Goal: Task Accomplishment & Management: Manage account settings

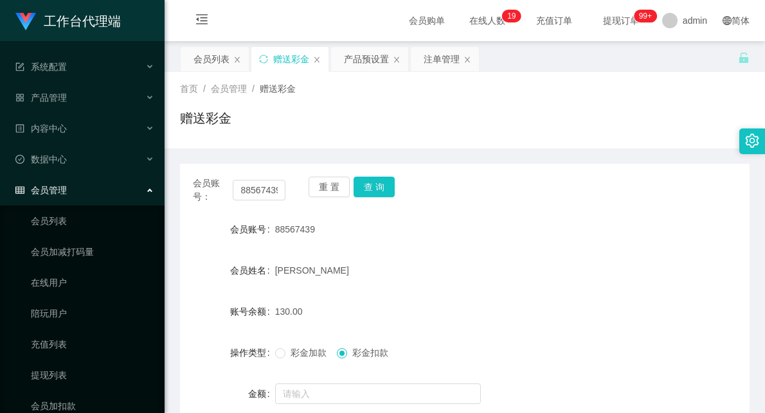
click at [356, 54] on div "产品预设置" at bounding box center [366, 59] width 45 height 24
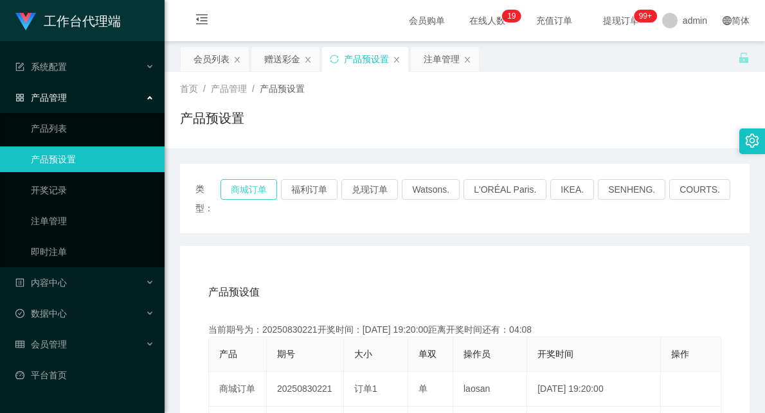
click at [277, 184] on button "商城订单" at bounding box center [248, 189] width 57 height 21
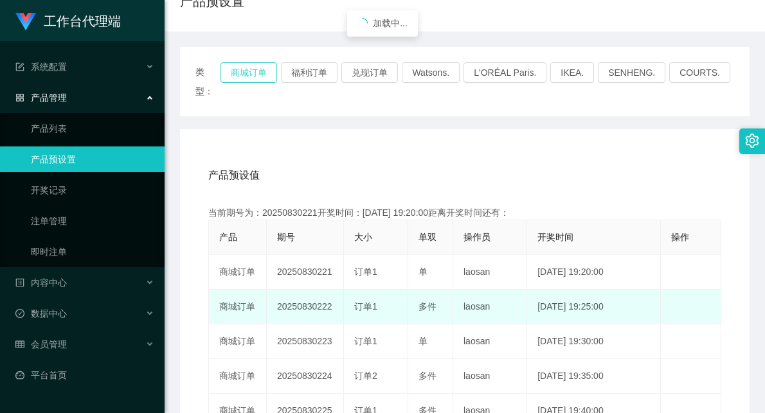
scroll to position [143, 0]
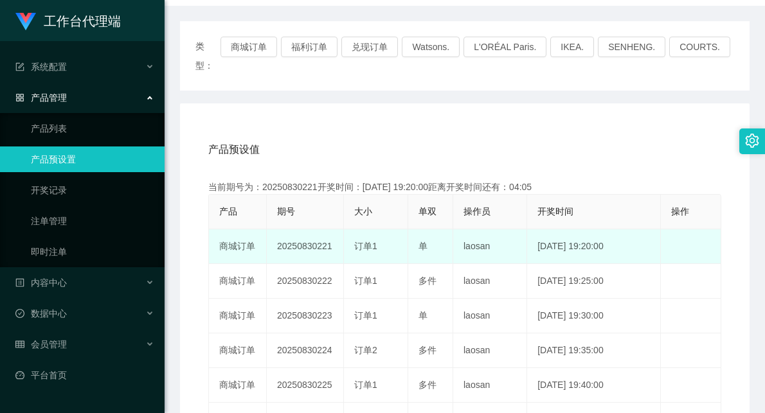
drag, startPoint x: 291, startPoint y: 232, endPoint x: 388, endPoint y: 223, distance: 96.8
click at [388, 229] on tr "商城订单 20250830221 订单1 单 laosan [DATE] 19:20:00 编 辑 限制投注" at bounding box center [465, 246] width 512 height 35
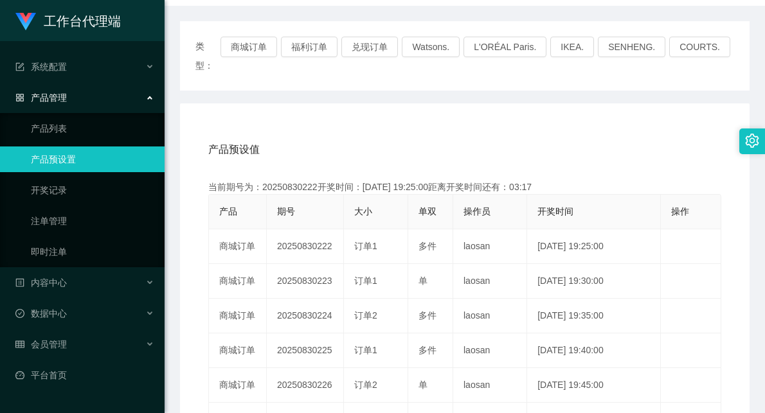
scroll to position [0, 0]
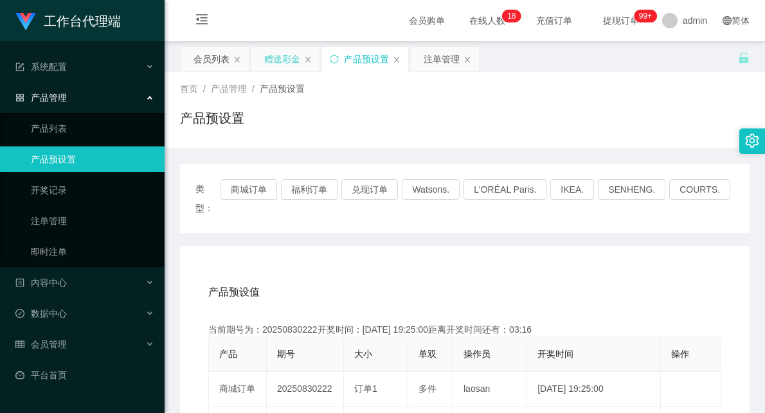
click at [290, 59] on div "赠送彩金" at bounding box center [282, 59] width 36 height 24
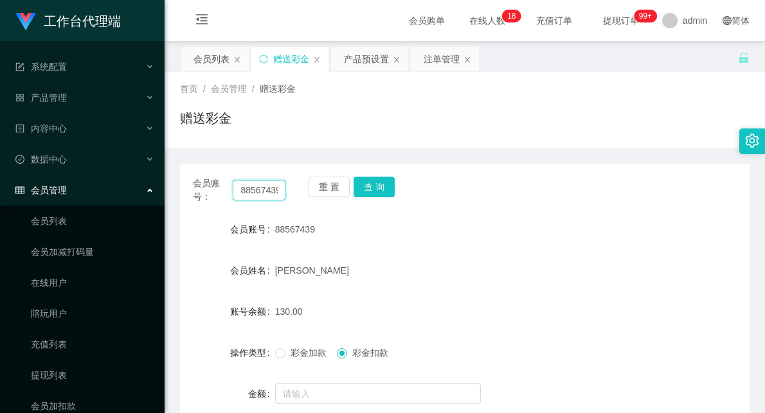
click at [258, 190] on input "88567439" at bounding box center [259, 190] width 53 height 21
type input "[PERSON_NAME]"
click at [380, 179] on button "查 询" at bounding box center [373, 187] width 41 height 21
click at [536, 177] on div "会员账号： [PERSON_NAME] 查 询" at bounding box center [464, 190] width 569 height 27
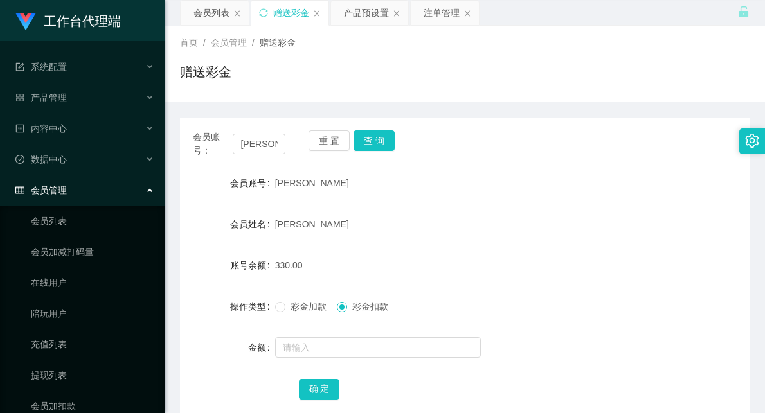
scroll to position [71, 0]
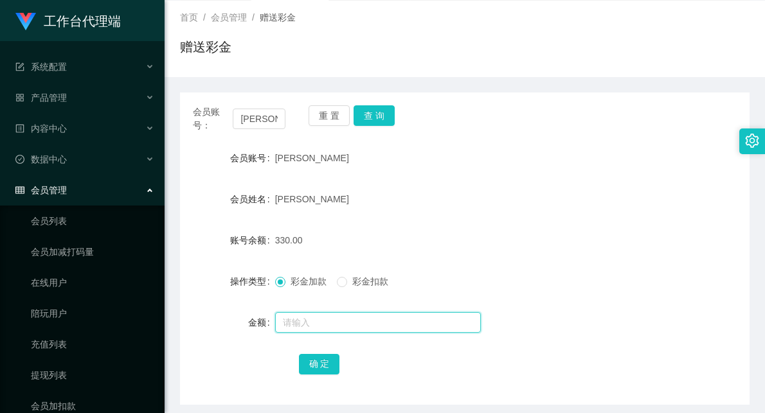
click at [330, 329] on input "text" at bounding box center [378, 322] width 206 height 21
type input "60"
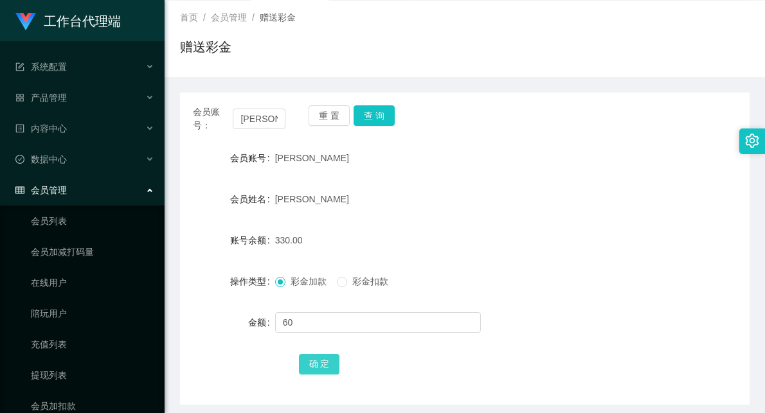
click at [329, 361] on button "确 定" at bounding box center [319, 364] width 41 height 21
click at [364, 113] on button "查 询" at bounding box center [373, 115] width 41 height 21
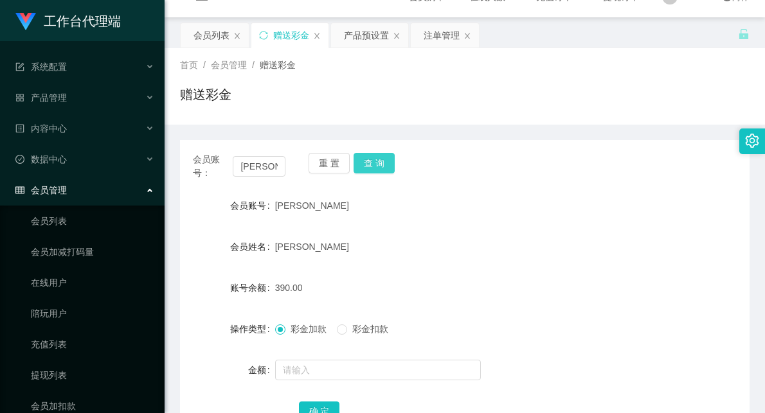
scroll to position [0, 0]
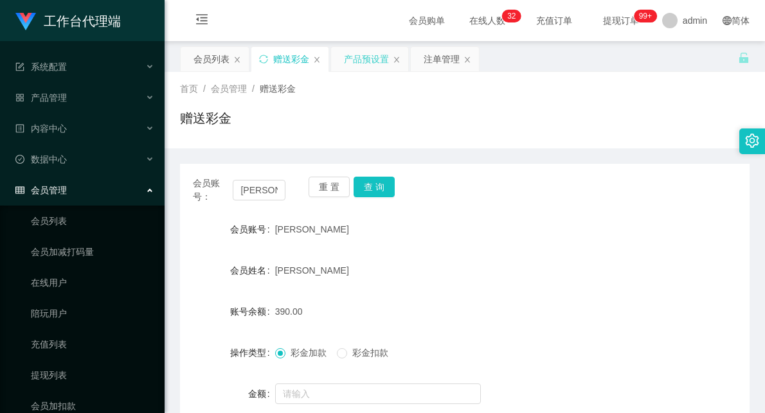
click at [367, 56] on div "产品预设置" at bounding box center [366, 59] width 45 height 24
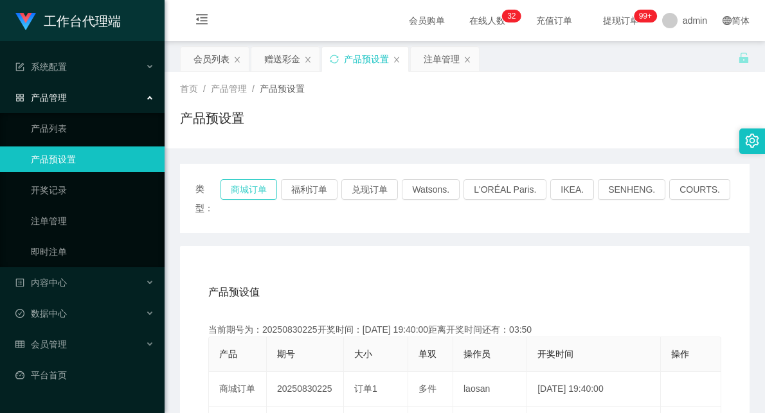
click at [254, 189] on button "商城订单" at bounding box center [248, 189] width 57 height 21
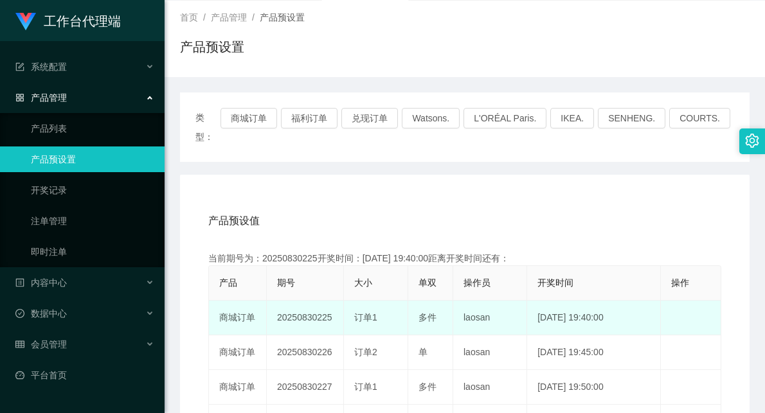
drag, startPoint x: 312, startPoint y: 304, endPoint x: 382, endPoint y: 290, distance: 71.5
click at [382, 301] on tr "商城订单 20250830225 订单1 多件 laosan [DATE] 19:40:00 编 辑 限制投注" at bounding box center [465, 318] width 512 height 35
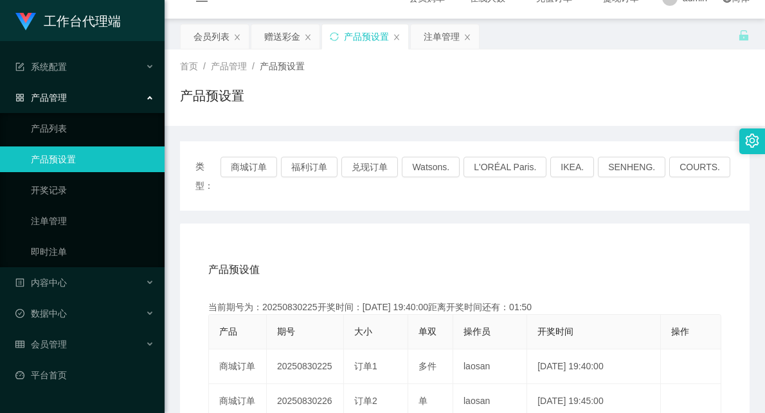
scroll to position [0, 0]
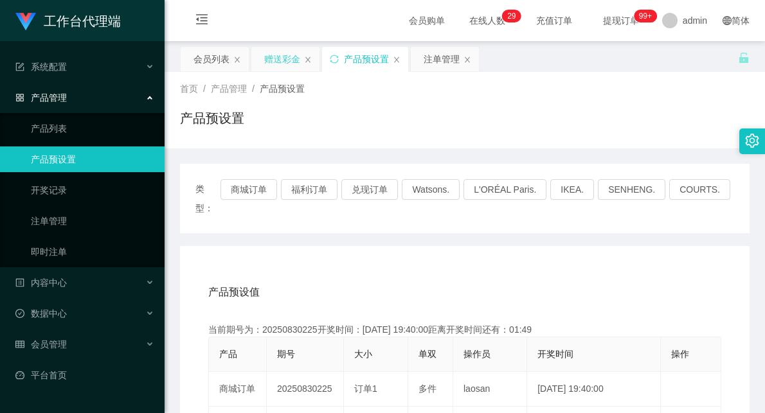
click at [299, 65] on div "赠送彩金" at bounding box center [282, 59] width 36 height 24
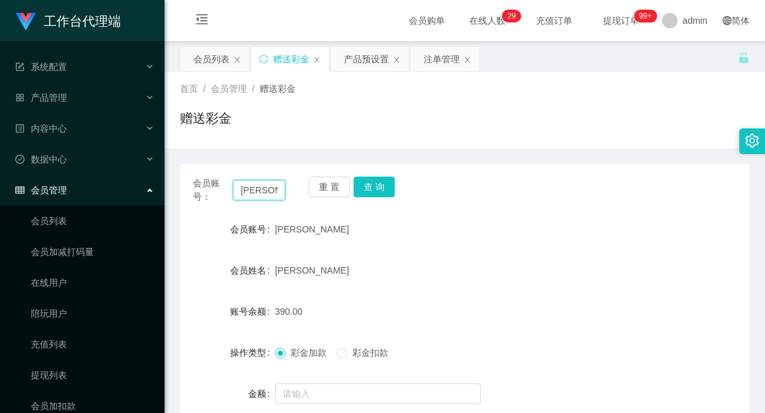
drag, startPoint x: 266, startPoint y: 192, endPoint x: 188, endPoint y: 188, distance: 77.8
click at [188, 188] on div "会员账号： [PERSON_NAME] 查 询" at bounding box center [464, 190] width 569 height 27
paste input "87752734"
click at [375, 187] on button "查 询" at bounding box center [373, 187] width 41 height 21
click at [264, 189] on input "87752734" at bounding box center [259, 190] width 53 height 21
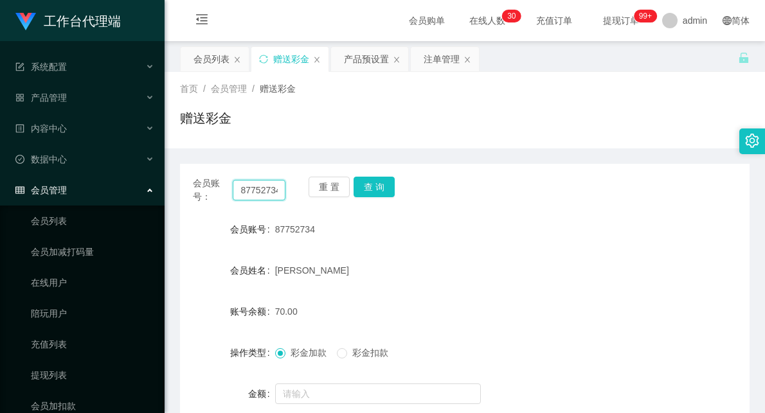
click at [264, 189] on input "87752734" at bounding box center [259, 190] width 53 height 21
paste input "1288978"
type input "81288978"
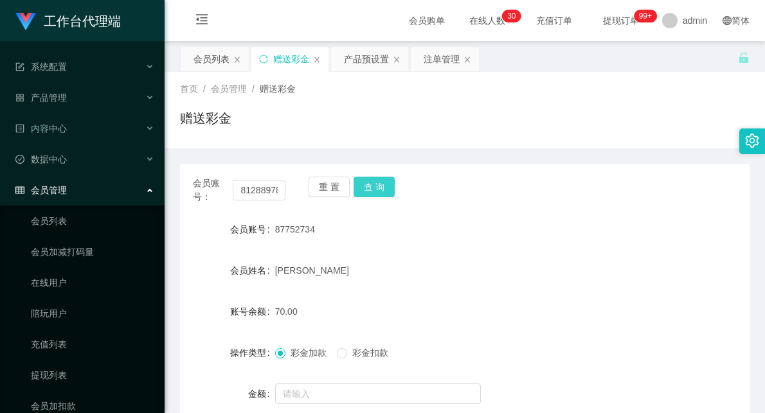
click at [373, 184] on button "查 询" at bounding box center [373, 187] width 41 height 21
click at [382, 190] on button "查 询" at bounding box center [373, 187] width 41 height 21
click at [388, 184] on button "查 询" at bounding box center [373, 187] width 41 height 21
click at [378, 184] on button "查 询" at bounding box center [373, 187] width 41 height 21
click at [253, 191] on input "81288978" at bounding box center [259, 190] width 53 height 21
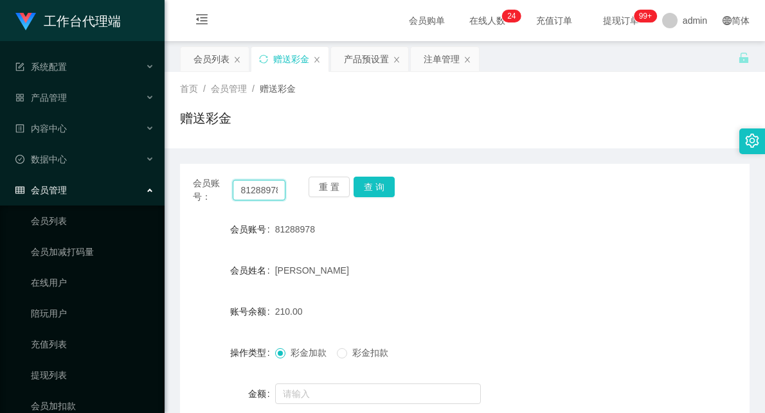
click at [253, 191] on input "81288978" at bounding box center [259, 190] width 53 height 21
click at [371, 185] on button "查 询" at bounding box center [373, 187] width 41 height 21
click at [376, 52] on div "产品预设置" at bounding box center [366, 59] width 45 height 24
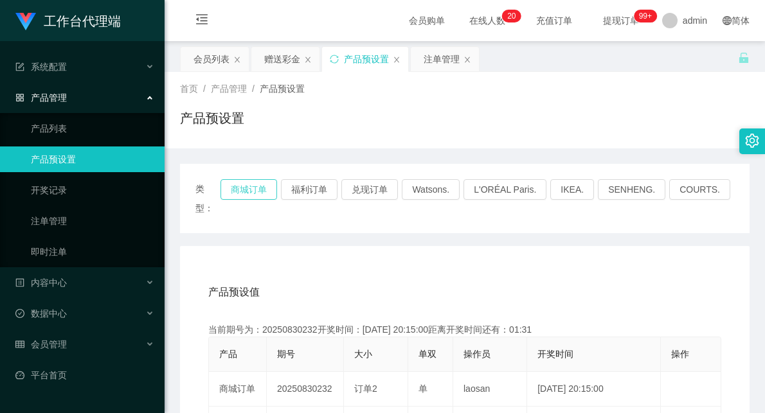
click at [255, 195] on button "商城订单" at bounding box center [248, 189] width 57 height 21
click at [285, 59] on div "赠送彩金" at bounding box center [282, 59] width 36 height 24
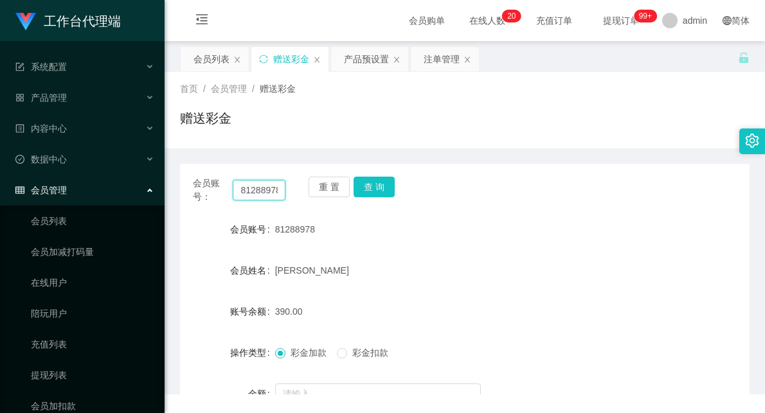
click at [254, 190] on input "81288978" at bounding box center [259, 190] width 53 height 21
type input "AF1399"
click at [386, 186] on button "查 询" at bounding box center [373, 187] width 41 height 21
click at [374, 195] on button "查 询" at bounding box center [373, 187] width 41 height 21
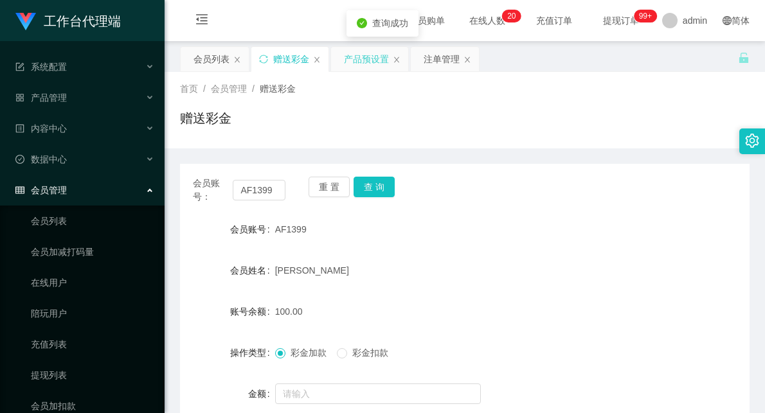
click at [368, 58] on div "产品预设置" at bounding box center [366, 59] width 45 height 24
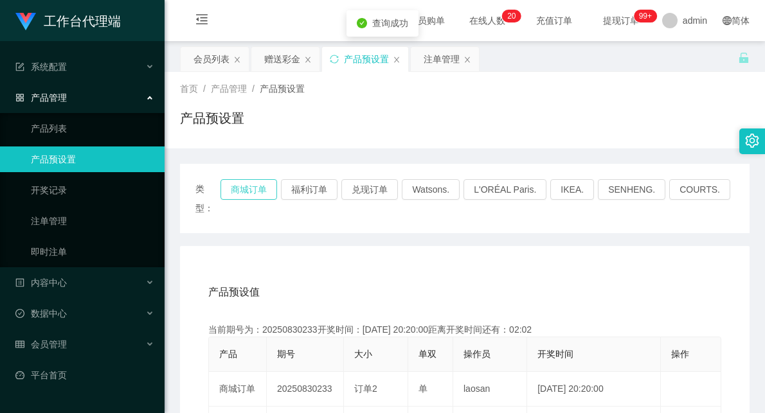
click at [260, 193] on button "商城订单" at bounding box center [248, 189] width 57 height 21
drag, startPoint x: 290, startPoint y: 54, endPoint x: 293, endPoint y: 61, distance: 7.5
click at [290, 53] on div "赠送彩金" at bounding box center [282, 59] width 36 height 24
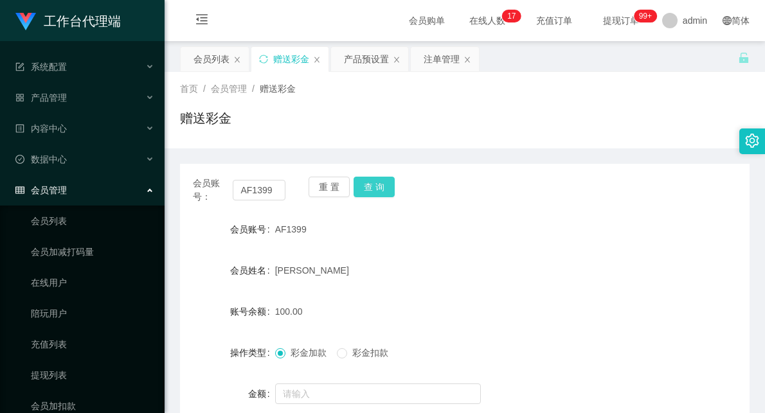
click at [368, 188] on button "查 询" at bounding box center [373, 187] width 41 height 21
click at [370, 188] on button "查 询" at bounding box center [380, 187] width 55 height 21
drag, startPoint x: 370, startPoint y: 188, endPoint x: 431, endPoint y: 168, distance: 63.8
click at [371, 188] on button "查 询" at bounding box center [380, 187] width 55 height 21
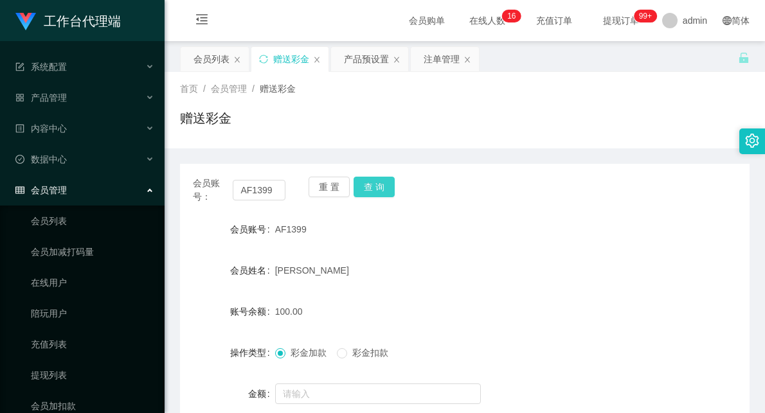
click at [386, 181] on button "查 询" at bounding box center [373, 187] width 41 height 21
click at [382, 185] on button "查 询" at bounding box center [373, 187] width 41 height 21
click at [249, 189] on input "AF1399" at bounding box center [259, 190] width 53 height 21
drag, startPoint x: 248, startPoint y: 189, endPoint x: 255, endPoint y: 200, distance: 13.0
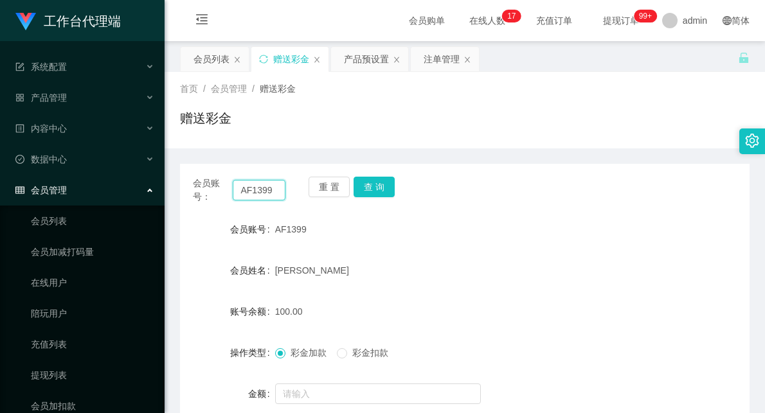
click at [246, 190] on input "AF1399" at bounding box center [259, 190] width 53 height 21
paste input "Kiongkong"
type input "Kiongkong"
click at [381, 183] on button "查 询" at bounding box center [373, 187] width 41 height 21
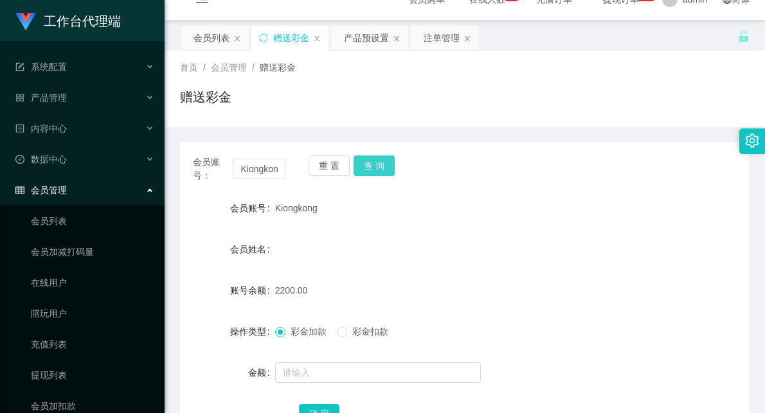
scroll to position [0, 0]
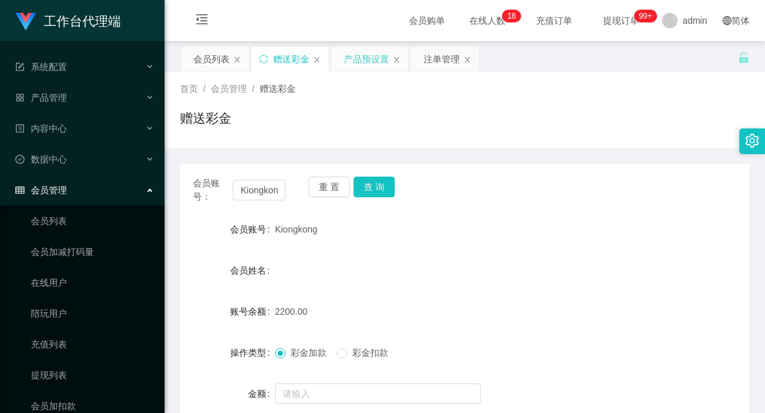
click at [362, 65] on div "产品预设置" at bounding box center [366, 59] width 45 height 24
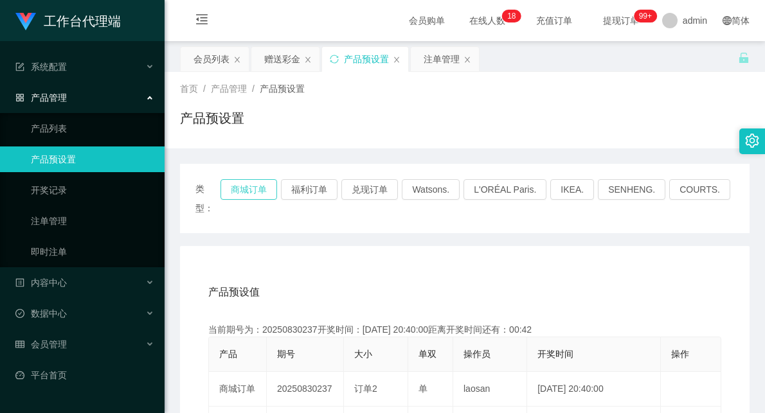
click at [262, 185] on button "商城订单" at bounding box center [248, 189] width 57 height 21
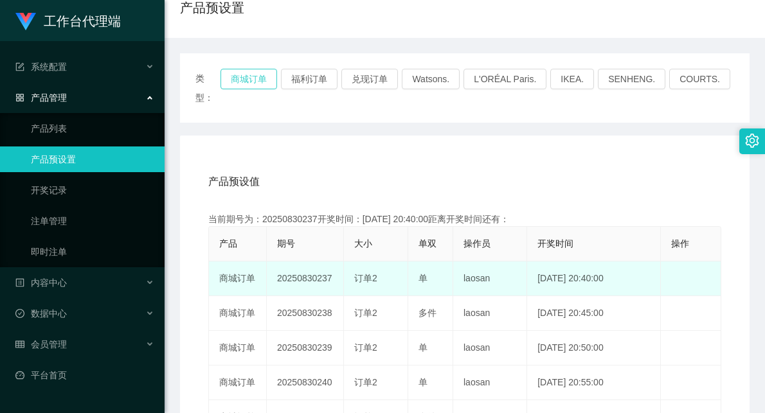
scroll to position [143, 0]
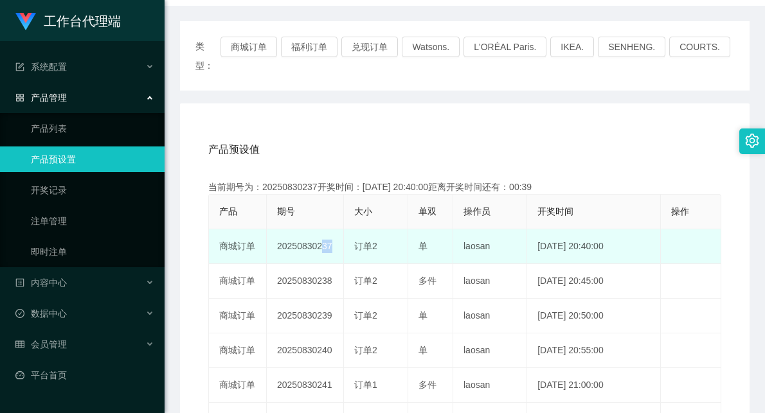
drag, startPoint x: 316, startPoint y: 224, endPoint x: 358, endPoint y: 226, distance: 42.5
click at [355, 229] on tr "商城订单 20250830237 订单2 单 laosan [DATE] 20:40:00 编 辑 限制投注" at bounding box center [465, 246] width 512 height 35
click at [378, 240] on div "订单2" at bounding box center [375, 246] width 43 height 13
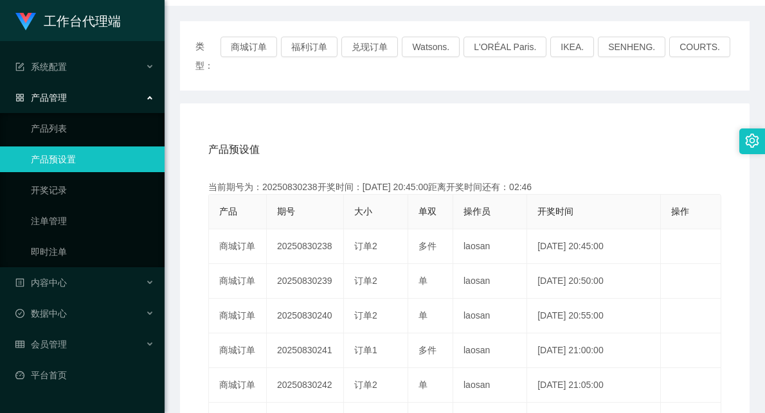
scroll to position [0, 0]
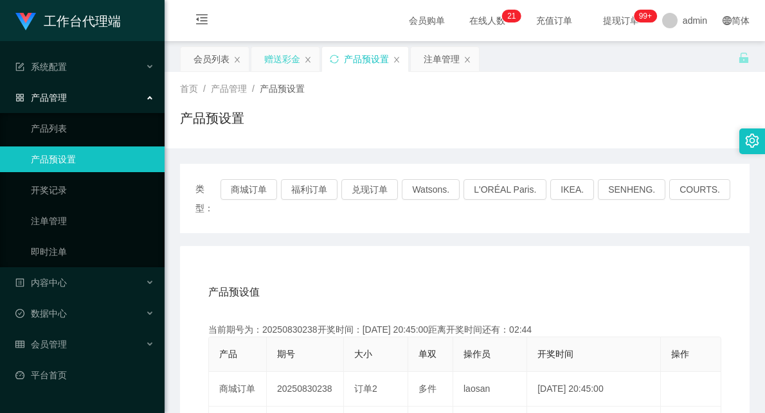
click at [280, 62] on div "赠送彩金" at bounding box center [282, 59] width 36 height 24
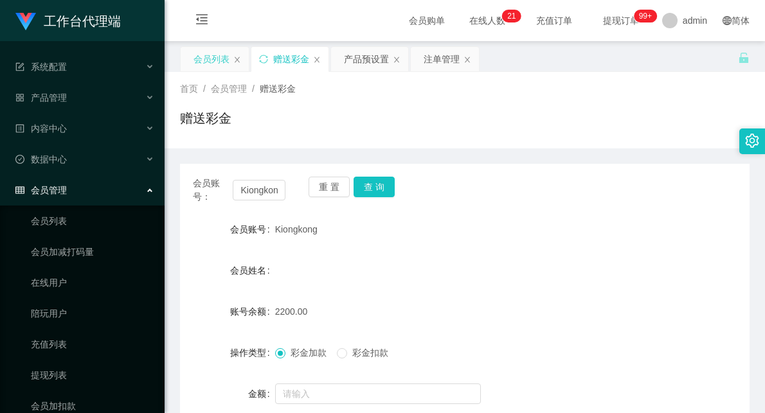
click at [208, 59] on div "会员列表" at bounding box center [211, 59] width 36 height 24
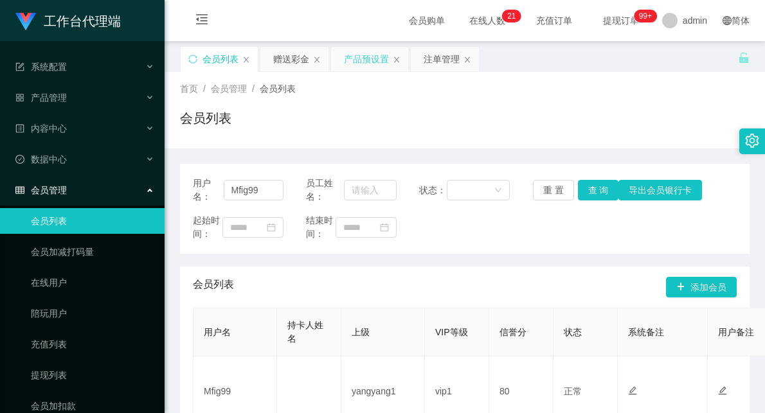
click at [368, 58] on div "产品预设置" at bounding box center [366, 59] width 45 height 24
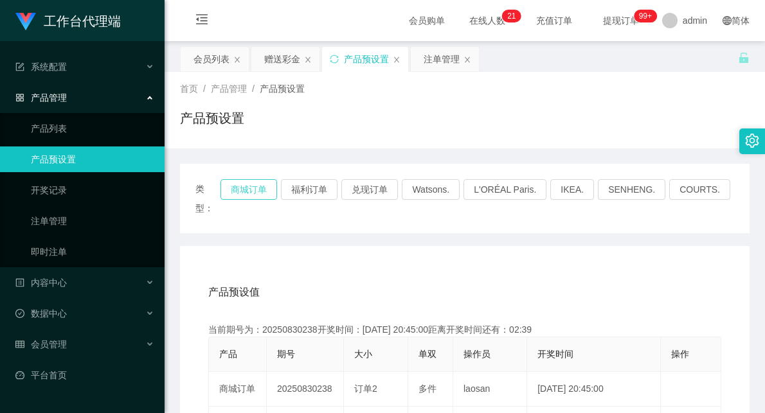
click at [268, 190] on button "商城订单" at bounding box center [248, 189] width 57 height 21
click at [380, 185] on button "兑现订单" at bounding box center [369, 189] width 57 height 21
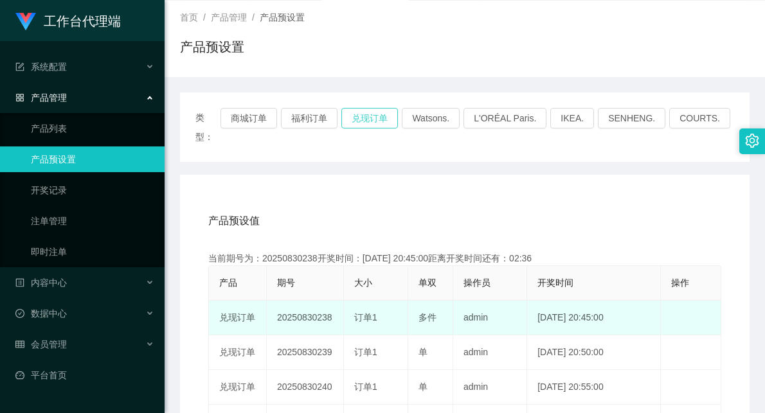
scroll to position [143, 0]
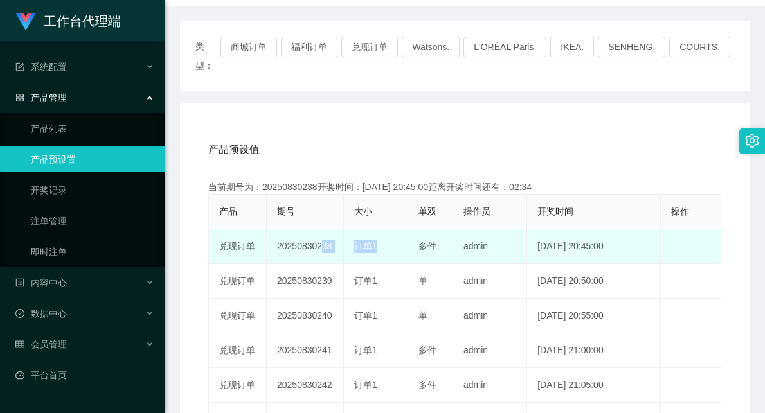
drag, startPoint x: 317, startPoint y: 217, endPoint x: 418, endPoint y: 222, distance: 101.0
click at [418, 229] on tr "兑现订单 20250830238 订单1 多件 admin [DATE] 20:45:00 编 辑 限制投注" at bounding box center [465, 246] width 512 height 35
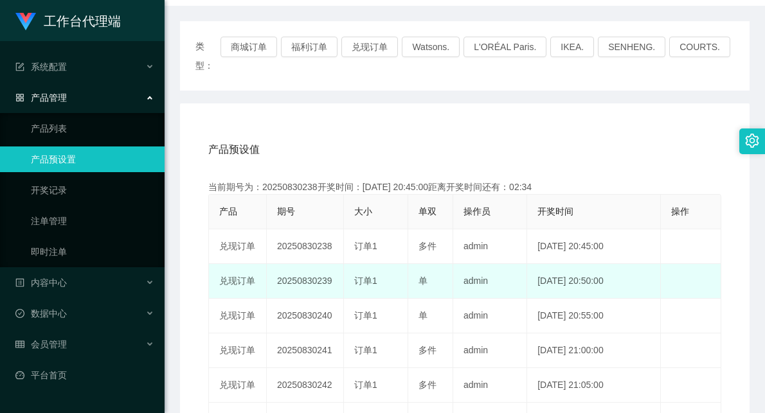
click at [447, 268] on td "单" at bounding box center [430, 281] width 45 height 35
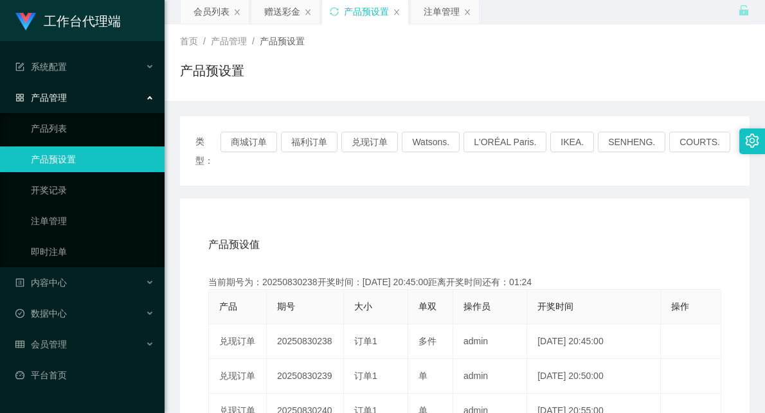
scroll to position [0, 0]
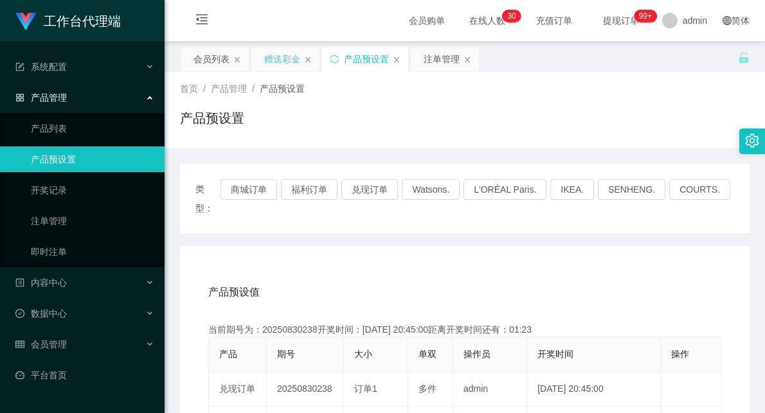
click at [285, 61] on div "赠送彩金" at bounding box center [282, 59] width 36 height 24
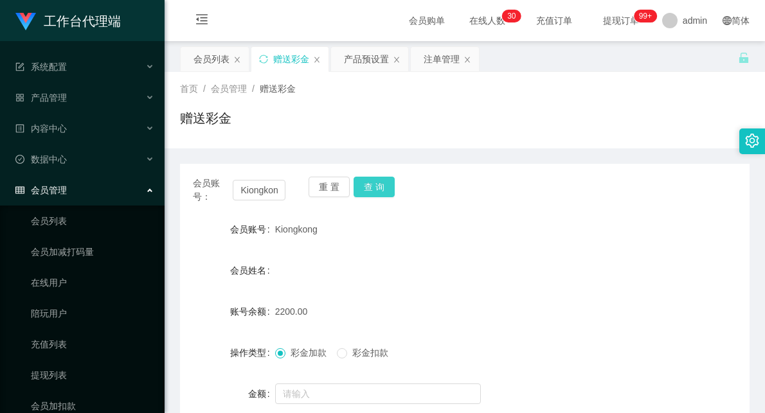
click at [377, 184] on button "查 询" at bounding box center [373, 187] width 41 height 21
click at [259, 192] on input "Kiongkong" at bounding box center [259, 190] width 53 height 21
click at [381, 181] on button "查 询" at bounding box center [373, 187] width 41 height 21
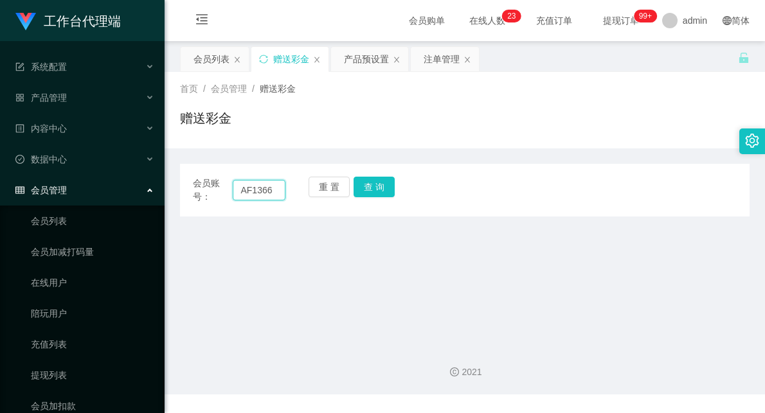
click at [267, 189] on input "AF1366" at bounding box center [259, 190] width 53 height 21
type input "AF1399"
click at [373, 187] on button "查 询" at bounding box center [373, 187] width 41 height 21
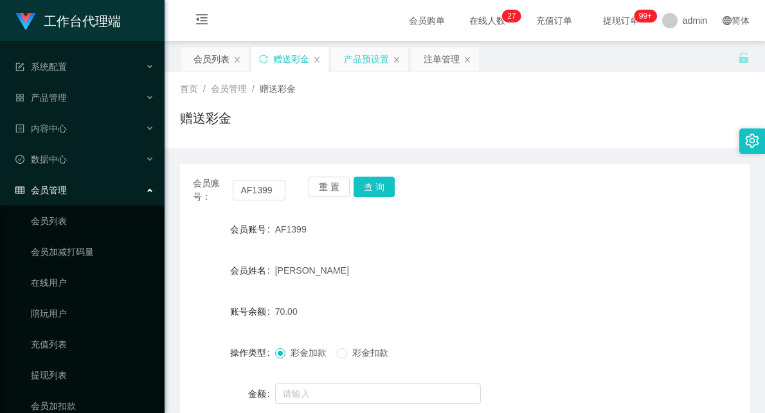
click at [361, 66] on div "产品预设置" at bounding box center [366, 59] width 45 height 24
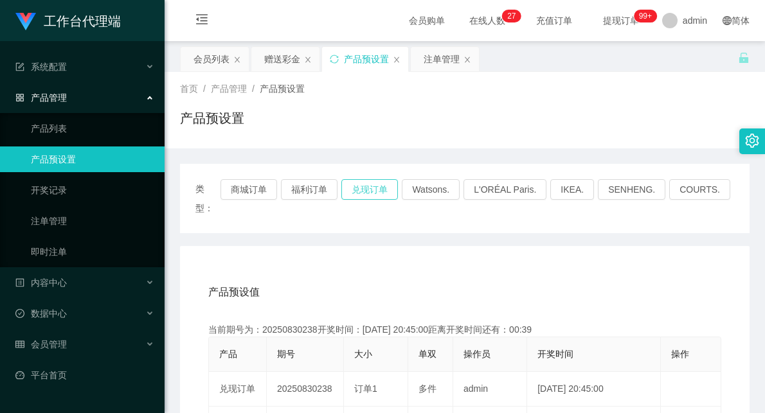
click at [374, 188] on button "兑现订单" at bounding box center [369, 189] width 57 height 21
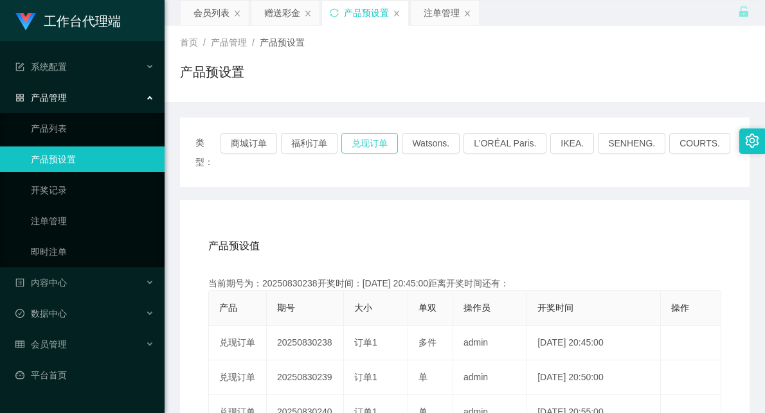
scroll to position [71, 0]
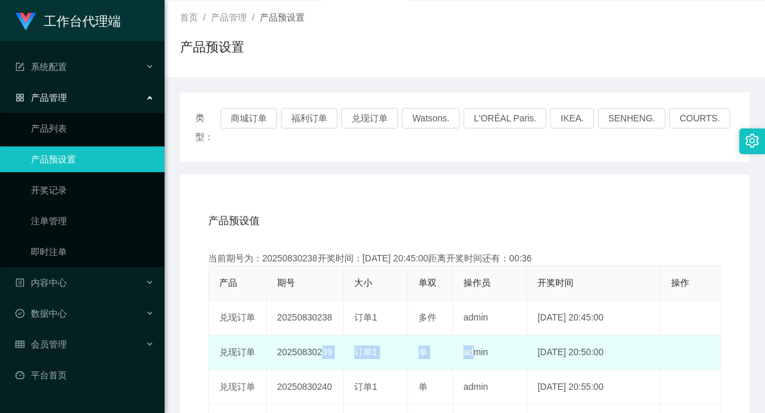
drag, startPoint x: 317, startPoint y: 332, endPoint x: 467, endPoint y: 334, distance: 150.4
click at [467, 335] on tr "兑现订单 20250830239 订单1 单 admin [DATE] 20:50:00 编 辑 限制投注" at bounding box center [465, 352] width 512 height 35
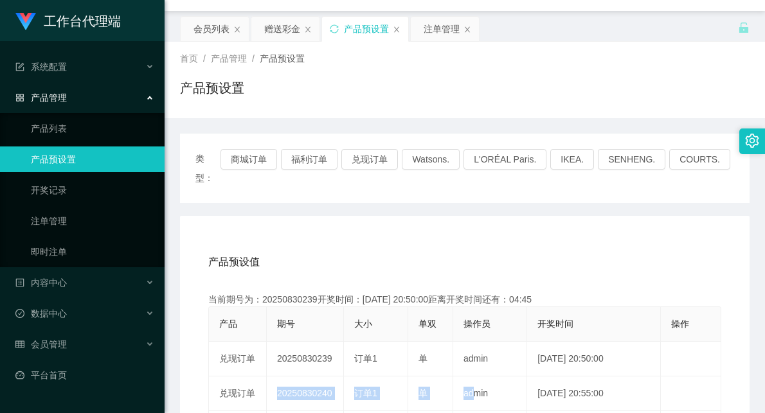
scroll to position [0, 0]
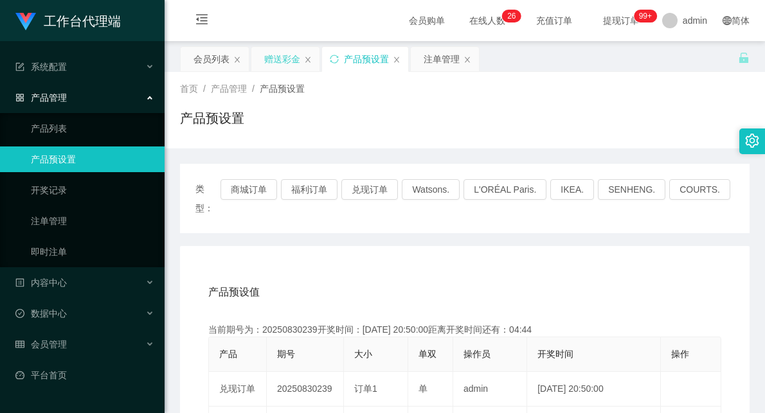
click at [269, 53] on div "赠送彩金" at bounding box center [282, 59] width 36 height 24
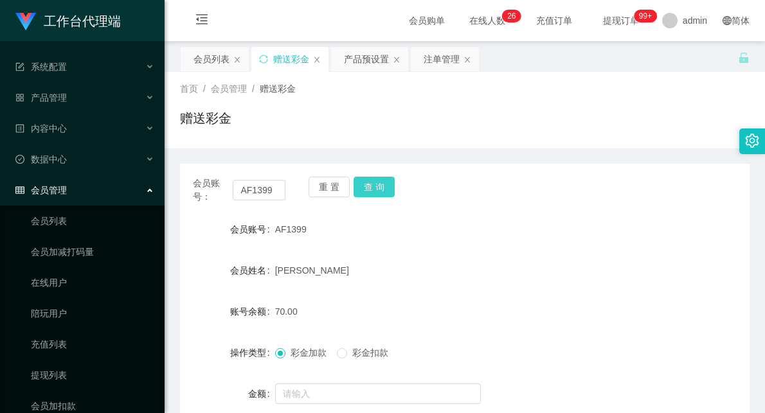
click at [370, 184] on button "查 询" at bounding box center [373, 187] width 41 height 21
click at [578, 229] on div "AF1399" at bounding box center [441, 230] width 332 height 26
drag, startPoint x: 368, startPoint y: 58, endPoint x: 371, endPoint y: 84, distance: 26.5
click at [368, 58] on div "产品预设置" at bounding box center [366, 59] width 45 height 24
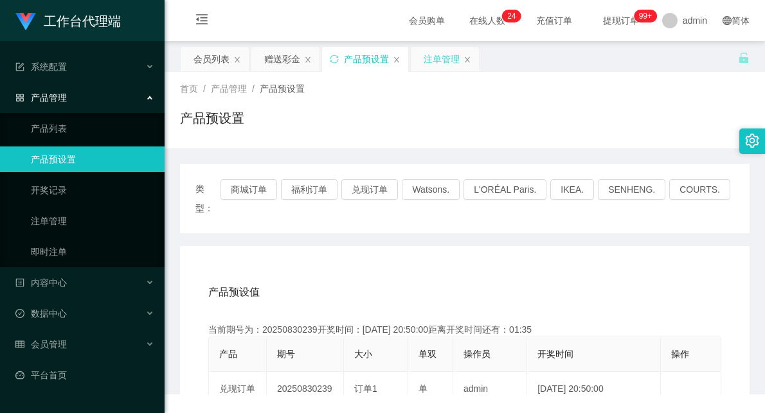
click at [442, 56] on div "注单管理" at bounding box center [442, 59] width 36 height 24
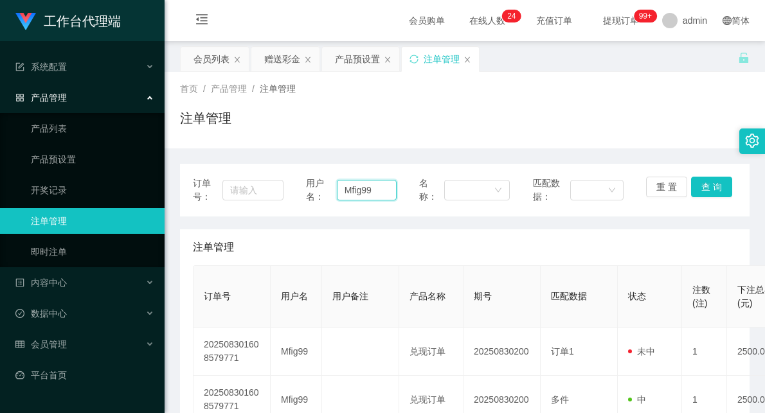
drag, startPoint x: 390, startPoint y: 185, endPoint x: 290, endPoint y: 177, distance: 100.6
click at [290, 177] on div "订单号： 用户名： Mfig99 名称： 匹配数据： 重 置 查 询" at bounding box center [465, 190] width 544 height 27
paste input "Kiongkong"
type input "Kiongkong"
click at [704, 181] on button "查 询" at bounding box center [711, 187] width 41 height 21
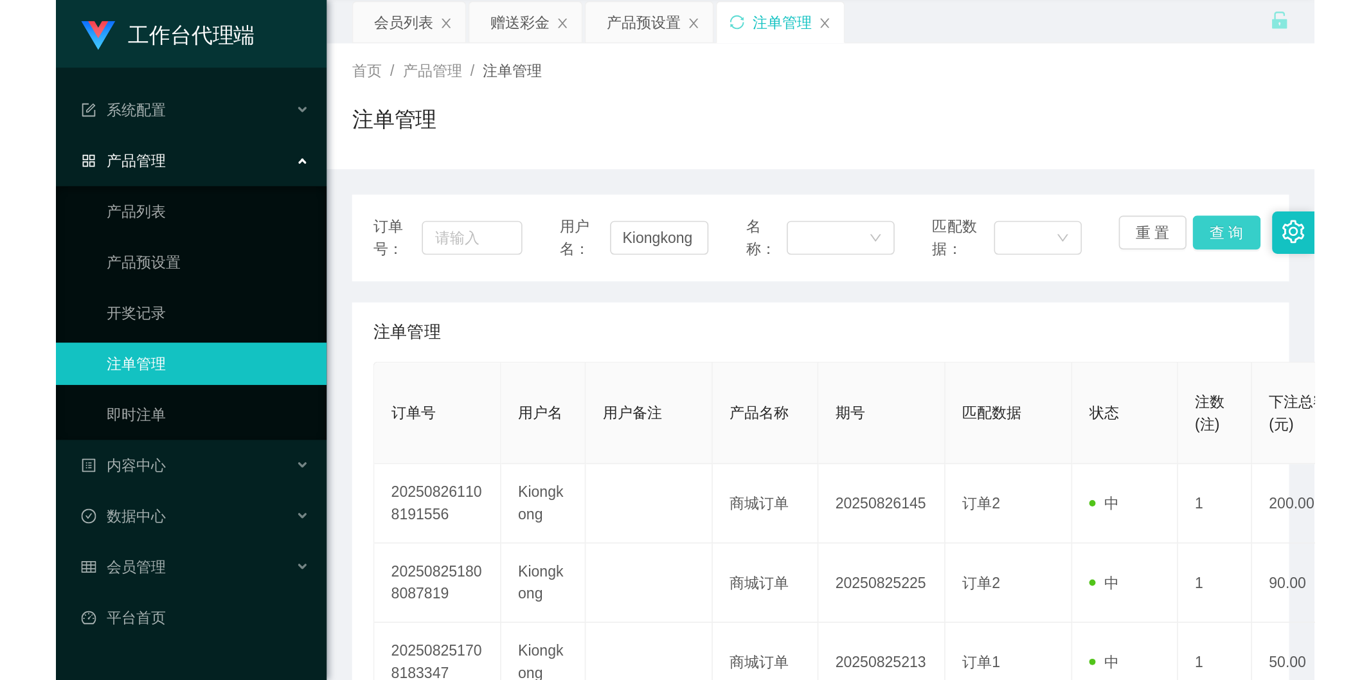
scroll to position [143, 0]
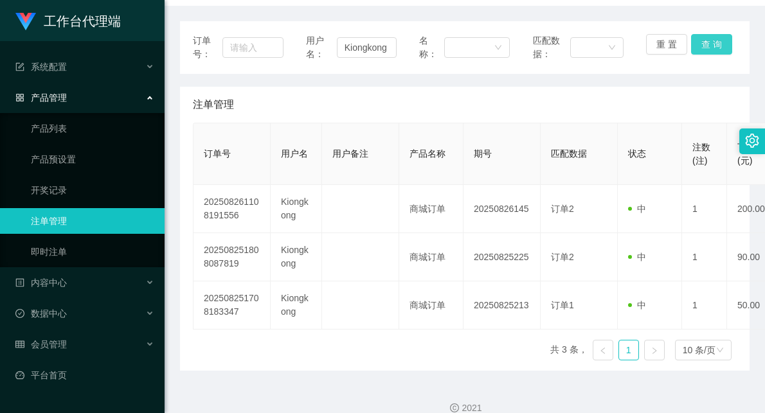
click at [707, 42] on button "查 询" at bounding box center [711, 44] width 41 height 21
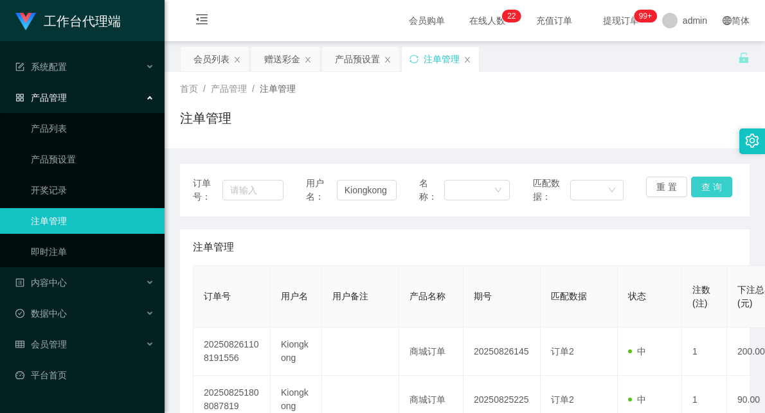
click at [709, 188] on button "查 询" at bounding box center [711, 187] width 41 height 21
click at [709, 188] on div "重 置 查 询" at bounding box center [691, 190] width 91 height 27
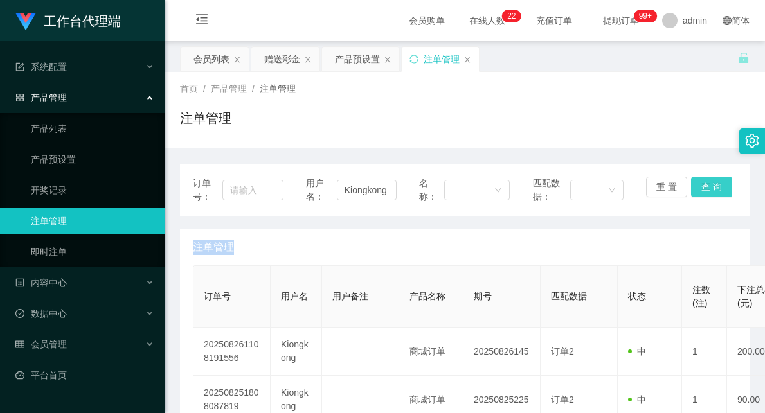
click at [702, 190] on button "查 询" at bounding box center [711, 187] width 41 height 21
click at [709, 187] on button "查 询" at bounding box center [711, 187] width 41 height 21
click at [710, 188] on button "查 询" at bounding box center [711, 187] width 41 height 21
click at [709, 189] on button "查 询" at bounding box center [711, 187] width 41 height 21
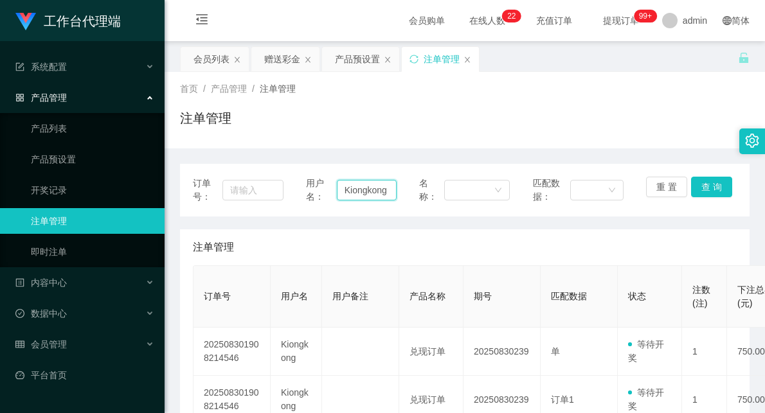
click at [377, 191] on input "Kiongkong" at bounding box center [367, 190] width 60 height 21
click at [708, 186] on button "查 询" at bounding box center [711, 187] width 41 height 21
click at [699, 193] on button "查 询" at bounding box center [711, 187] width 41 height 21
click at [283, 58] on div "赠送彩金" at bounding box center [282, 59] width 36 height 24
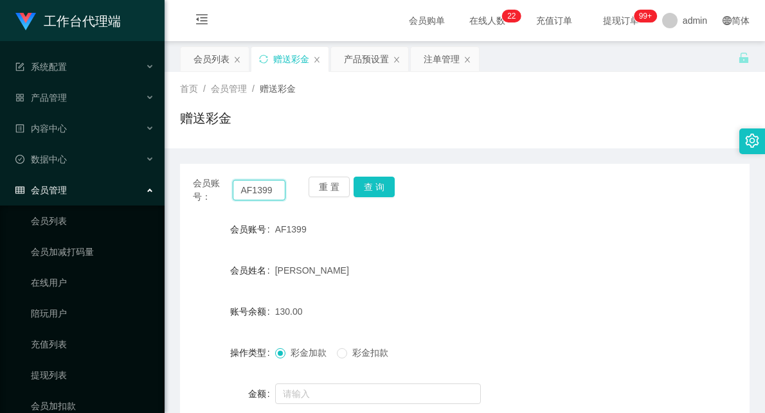
click at [253, 190] on input "AF1399" at bounding box center [259, 190] width 53 height 21
paste input "Kiongkong"
type input "Kiongkong"
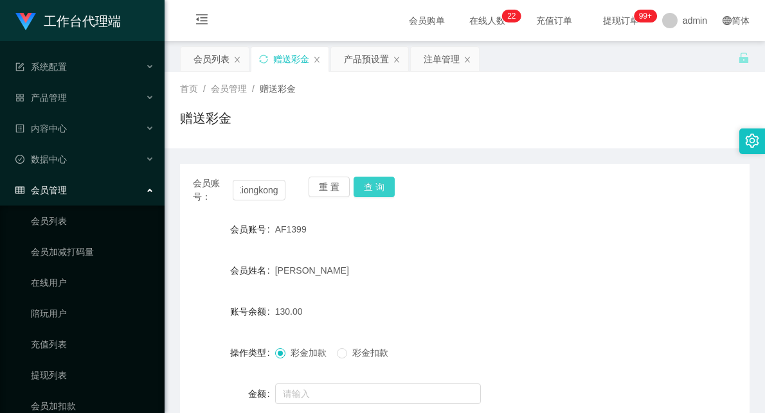
click at [384, 181] on button "查 询" at bounding box center [373, 187] width 41 height 21
click at [377, 352] on span "彩金扣款" at bounding box center [370, 353] width 46 height 10
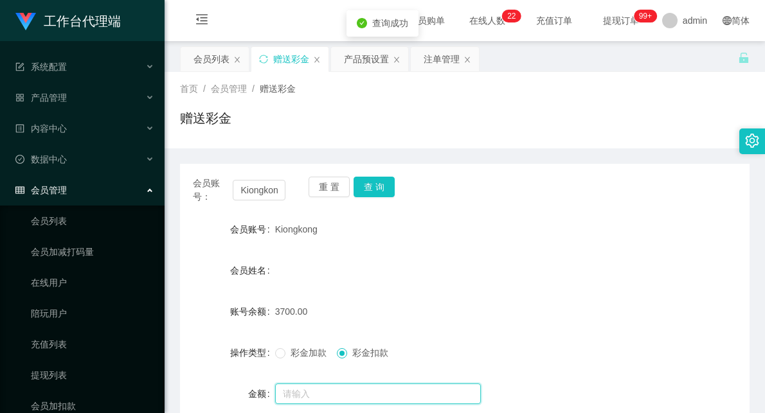
click at [350, 396] on input "text" at bounding box center [378, 394] width 206 height 21
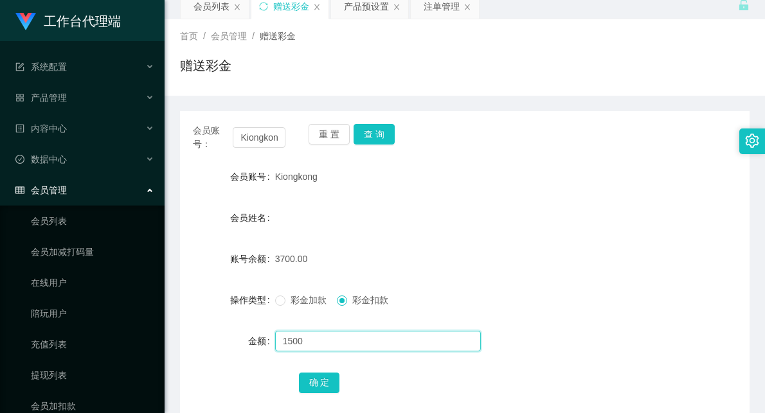
scroll to position [123, 0]
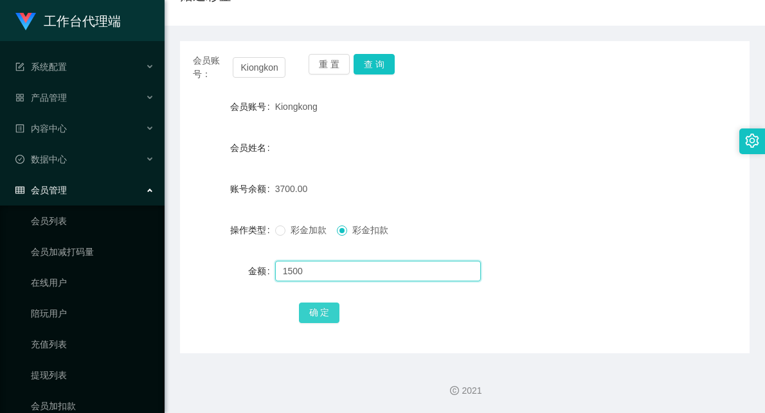
type input "1500"
click at [317, 307] on button "确 定" at bounding box center [319, 313] width 41 height 21
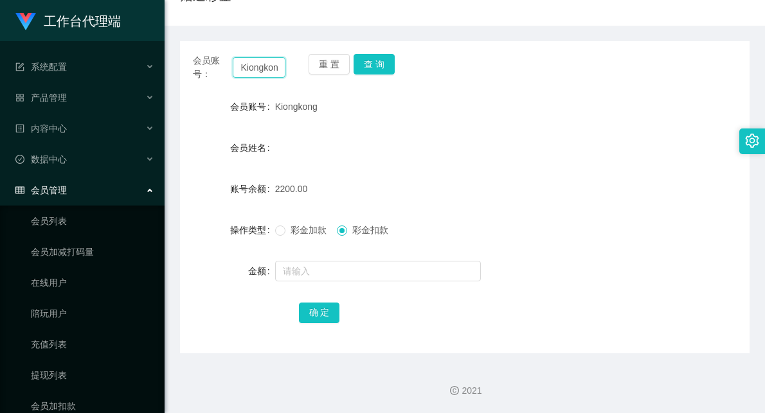
click at [265, 67] on input "Kiongkong" at bounding box center [259, 67] width 53 height 21
click at [375, 61] on button "查 询" at bounding box center [373, 64] width 41 height 21
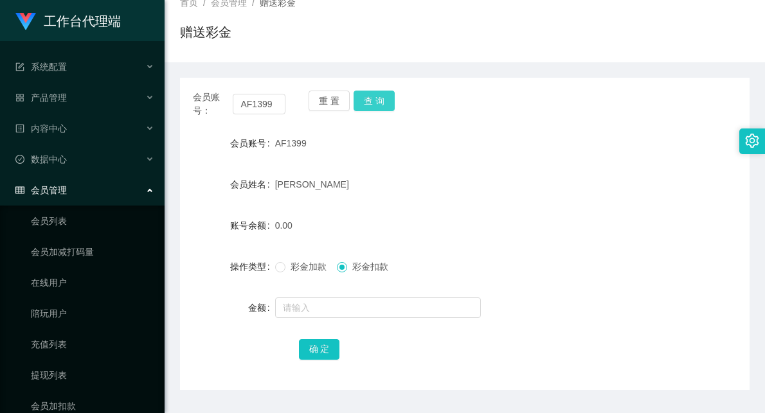
scroll to position [51, 0]
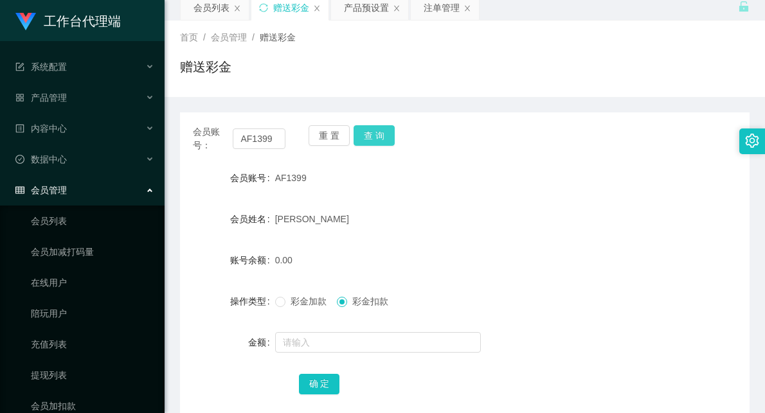
click at [381, 130] on button "查 询" at bounding box center [373, 135] width 41 height 21
click at [366, 179] on div "AF1399" at bounding box center [441, 178] width 332 height 26
click at [253, 141] on input "AF1399" at bounding box center [259, 139] width 53 height 21
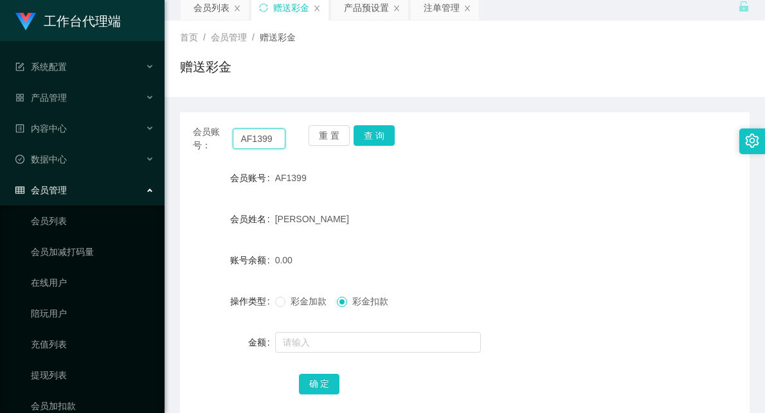
paste input "Kiongkong"
type input "Kiongkong"
click at [365, 131] on button "查 询" at bounding box center [373, 135] width 41 height 21
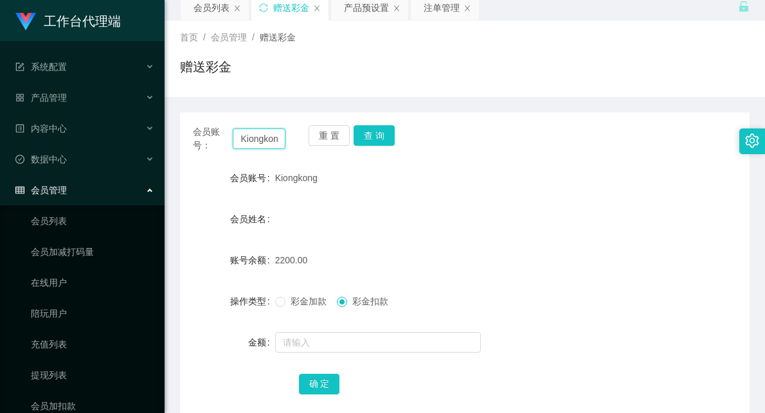
click at [257, 142] on input "Kiongkong" at bounding box center [259, 139] width 53 height 21
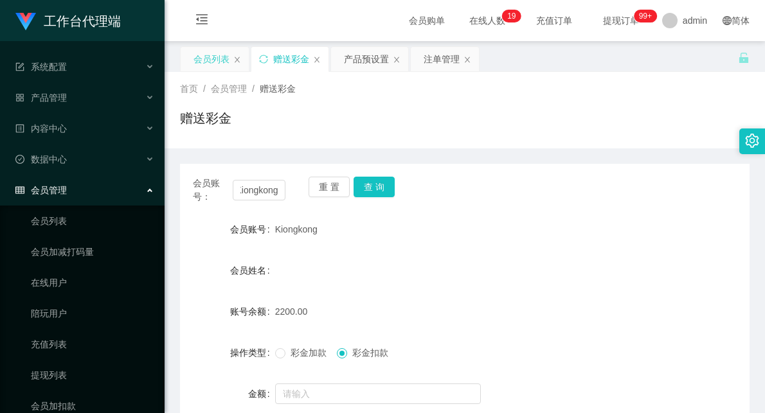
click at [201, 53] on div "会员列表" at bounding box center [211, 59] width 36 height 24
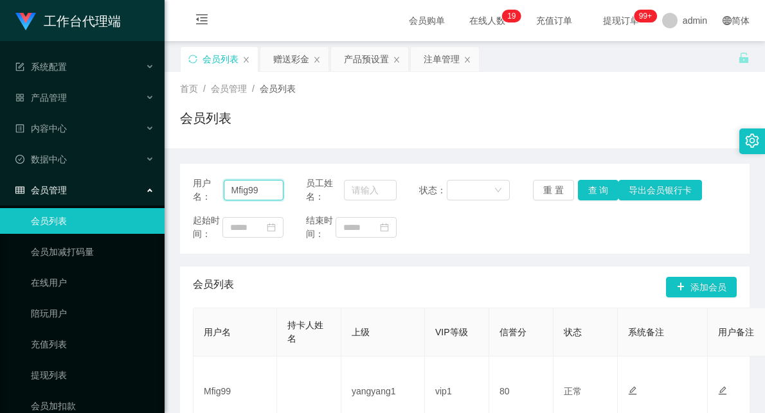
click at [253, 193] on input "Mfig99" at bounding box center [254, 190] width 60 height 21
paste input "Kiongkong"
type input "Kiongkong"
drag, startPoint x: 598, startPoint y: 190, endPoint x: 632, endPoint y: 148, distance: 53.9
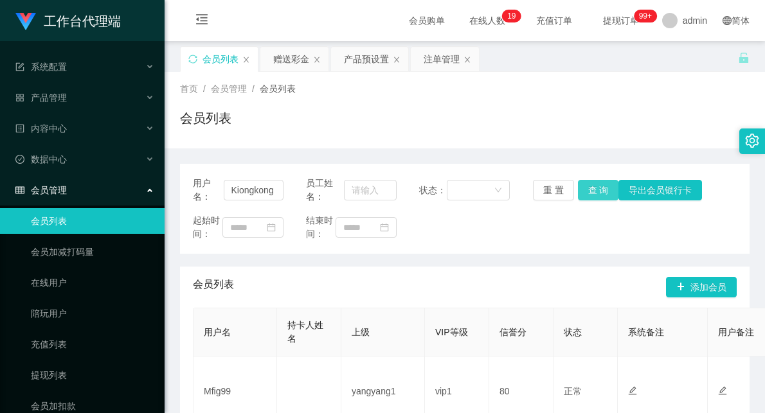
click at [598, 190] on button "查 询" at bounding box center [598, 190] width 41 height 21
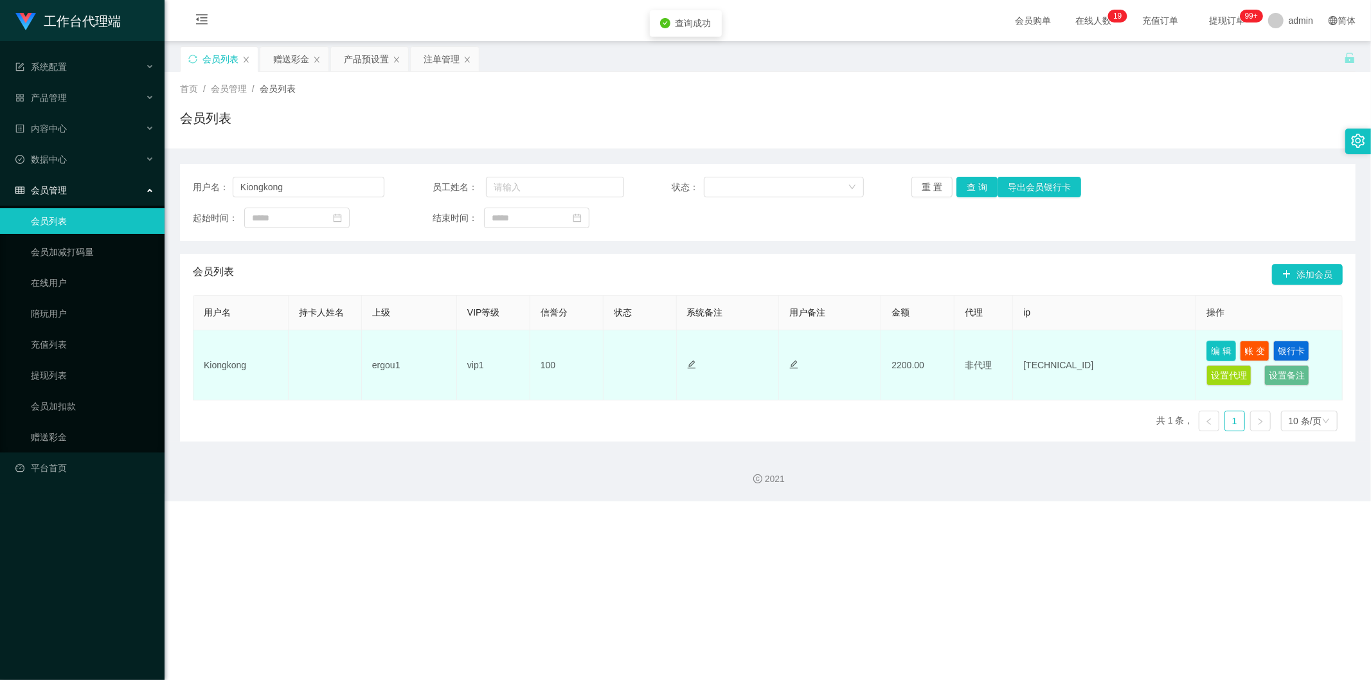
click at [764, 348] on button "编 辑" at bounding box center [1221, 351] width 30 height 21
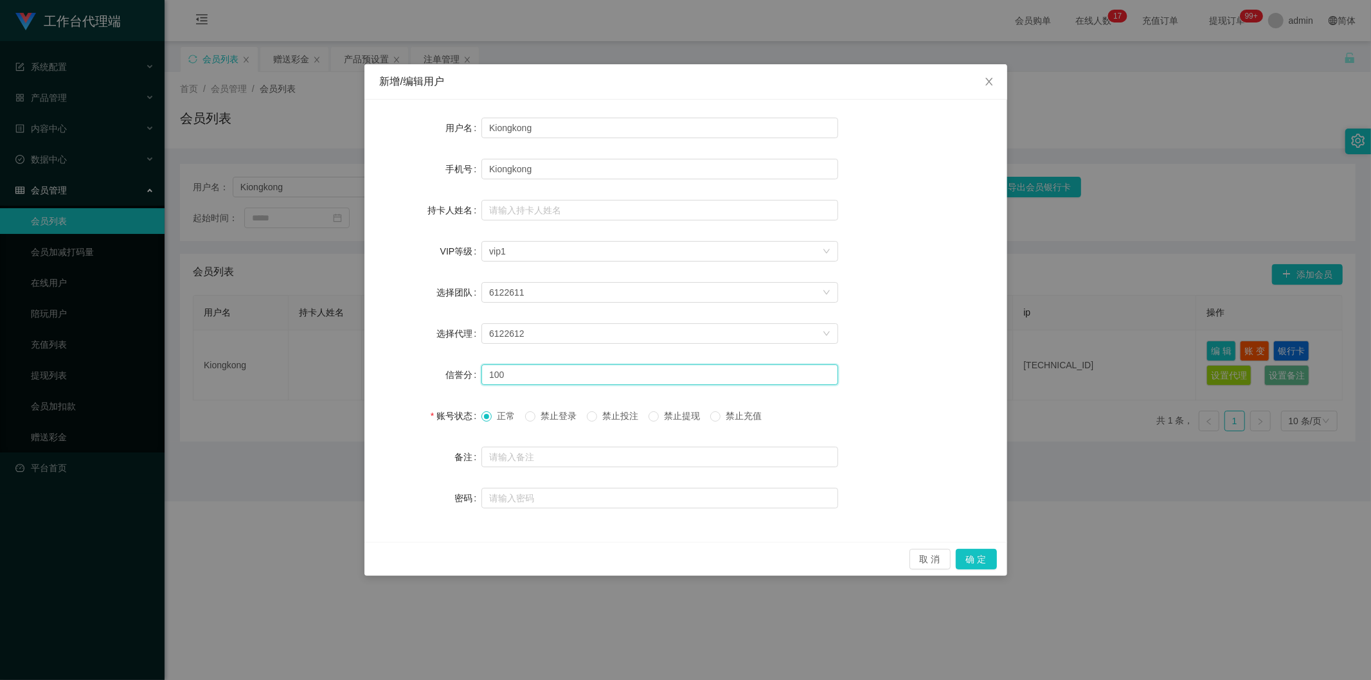
drag, startPoint x: 528, startPoint y: 378, endPoint x: 470, endPoint y: 373, distance: 58.1
click at [470, 373] on div "信誉分 100" at bounding box center [686, 375] width 612 height 26
type input "80"
click at [764, 413] on button "确 定" at bounding box center [976, 559] width 41 height 21
